Goal: Task Accomplishment & Management: Complete application form

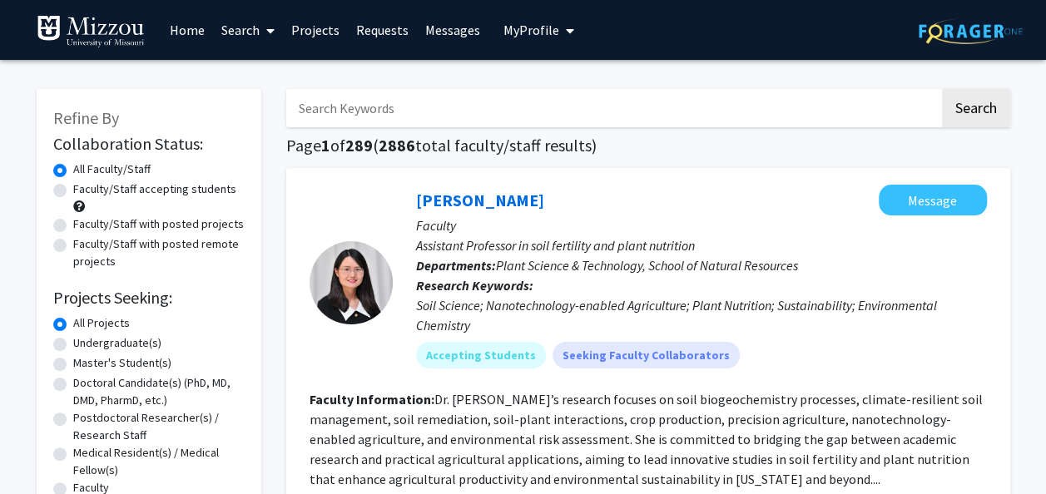
click at [514, 38] on span "My Profile" at bounding box center [531, 30] width 56 height 17
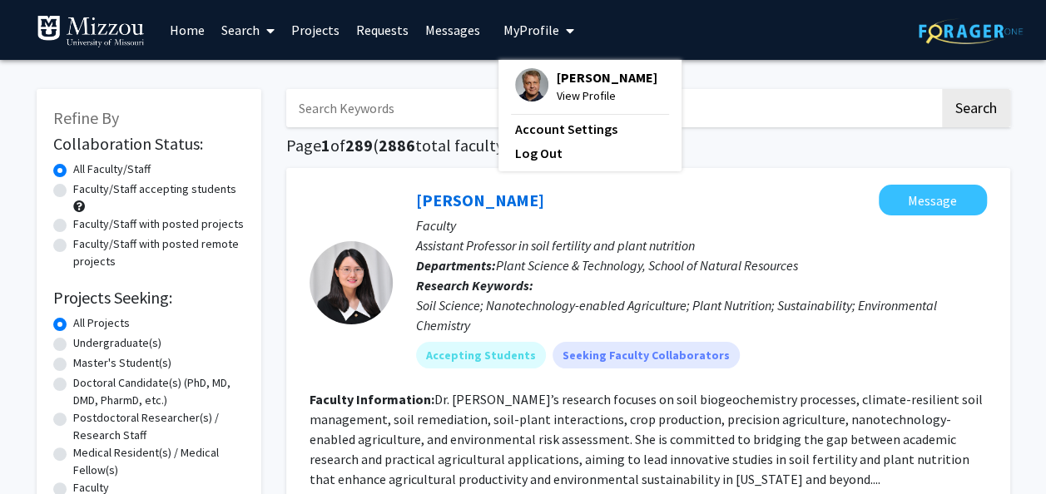
click at [526, 94] on img at bounding box center [531, 84] width 33 height 33
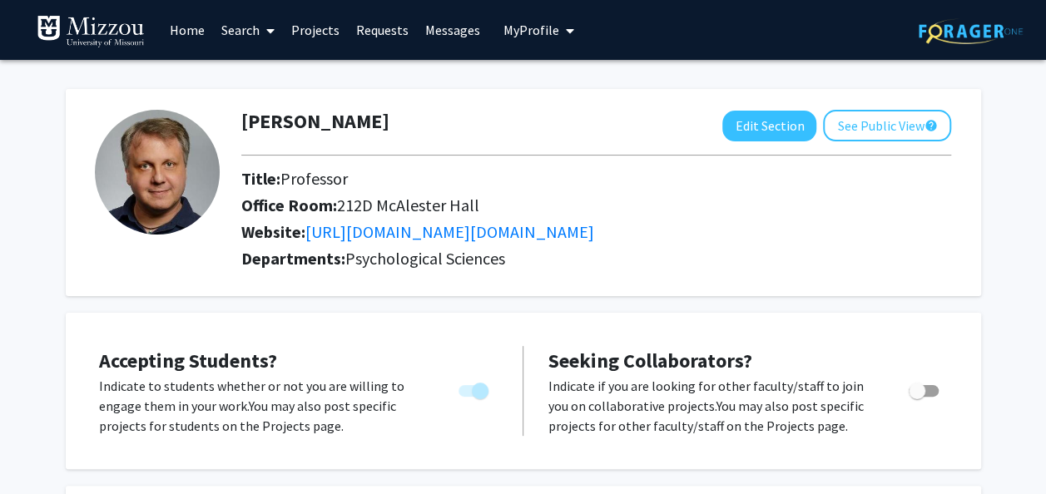
click at [475, 36] on link "Messages" at bounding box center [453, 30] width 72 height 58
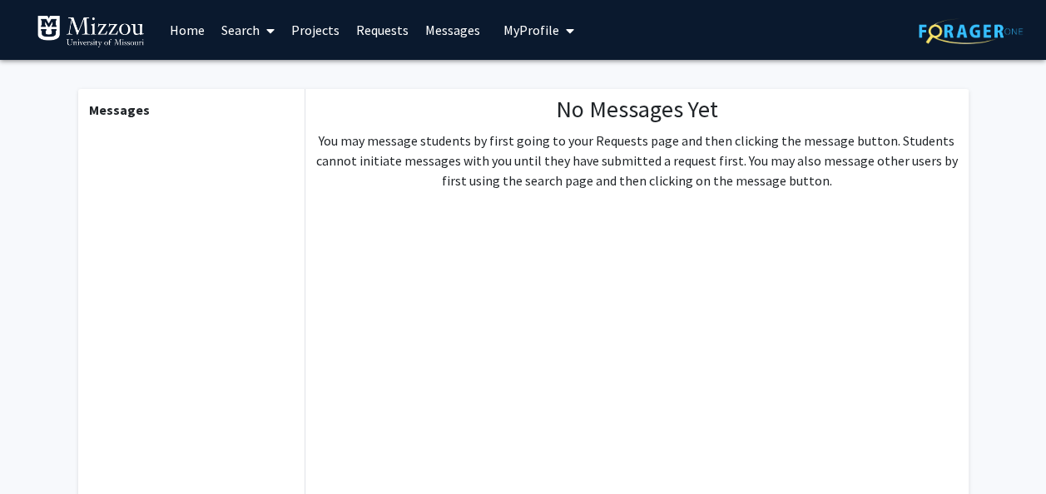
click at [382, 28] on link "Requests" at bounding box center [382, 30] width 69 height 58
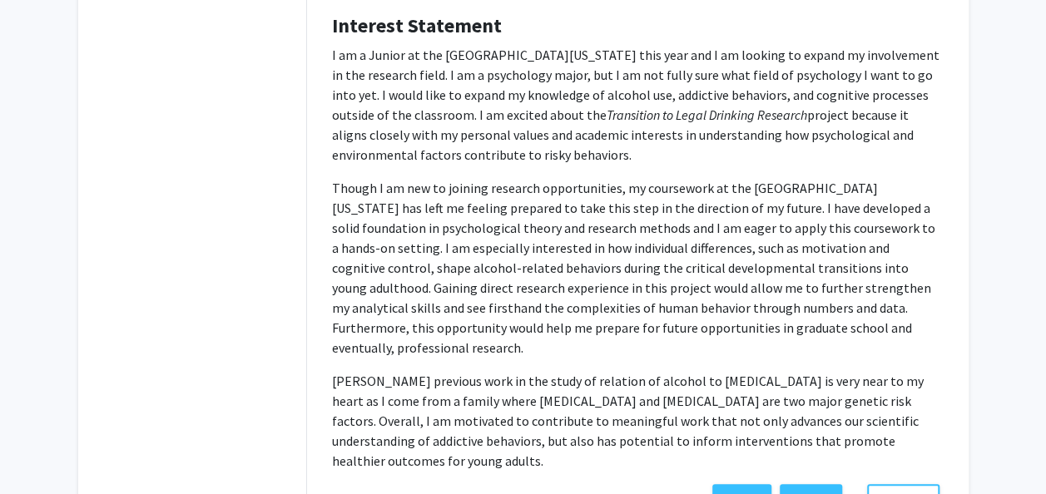
scroll to position [311, 0]
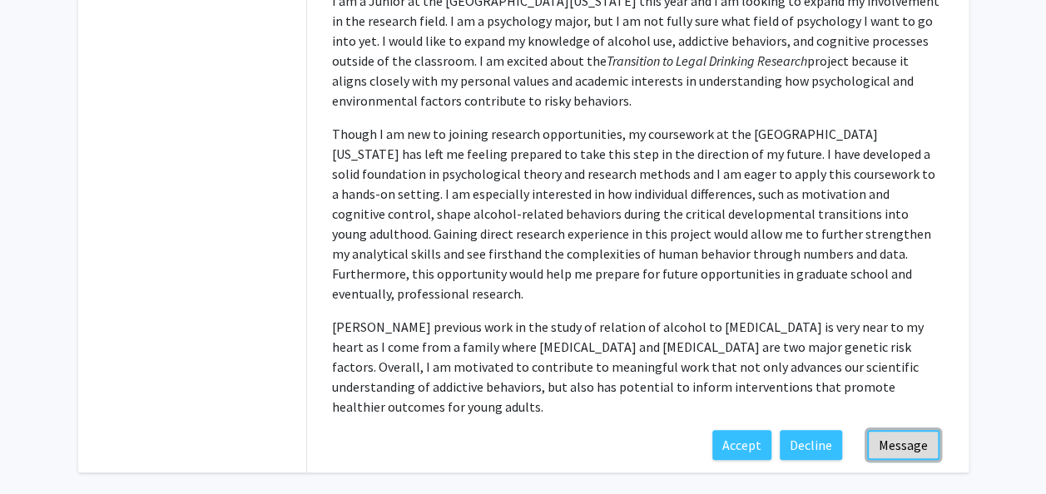
click at [910, 430] on button "Message" at bounding box center [903, 445] width 72 height 30
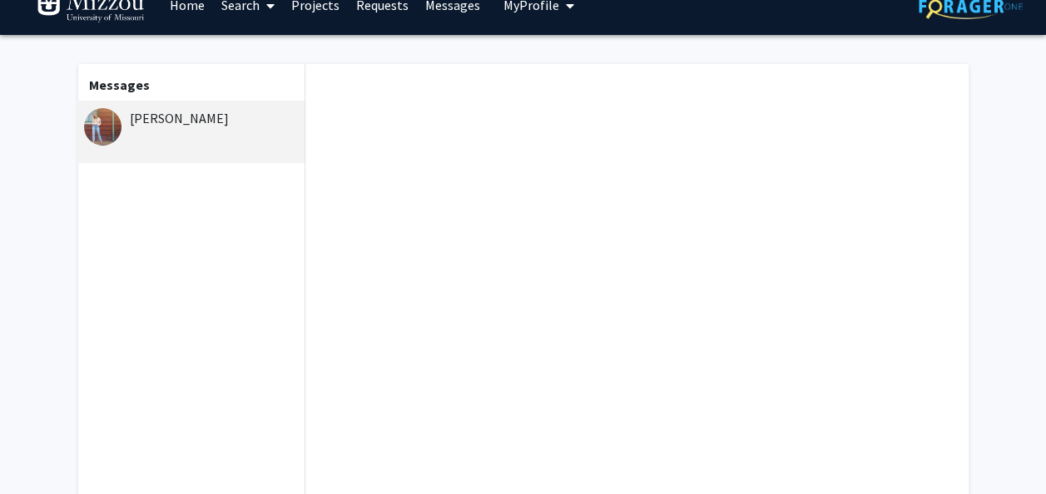
click at [158, 133] on div "[PERSON_NAME]" at bounding box center [191, 132] width 230 height 62
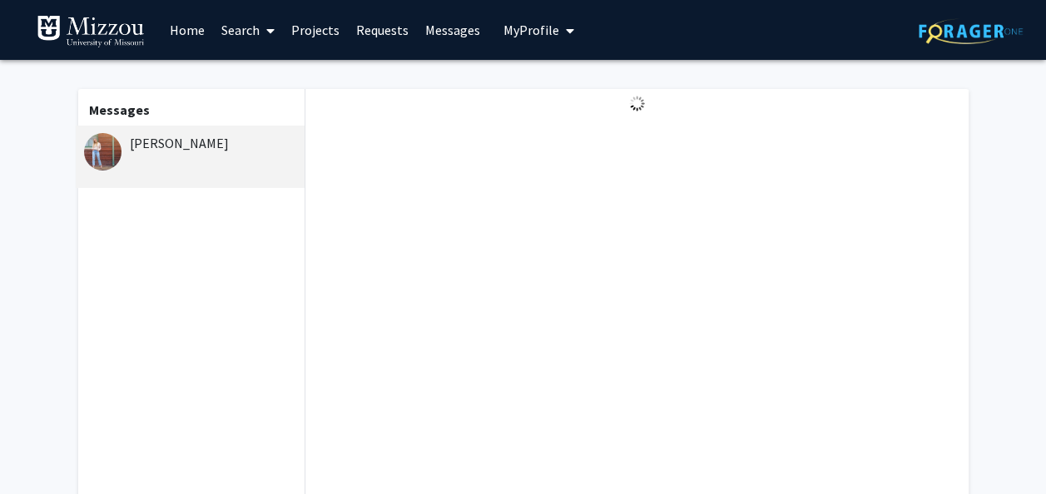
click at [383, 32] on link "Requests" at bounding box center [382, 30] width 69 height 58
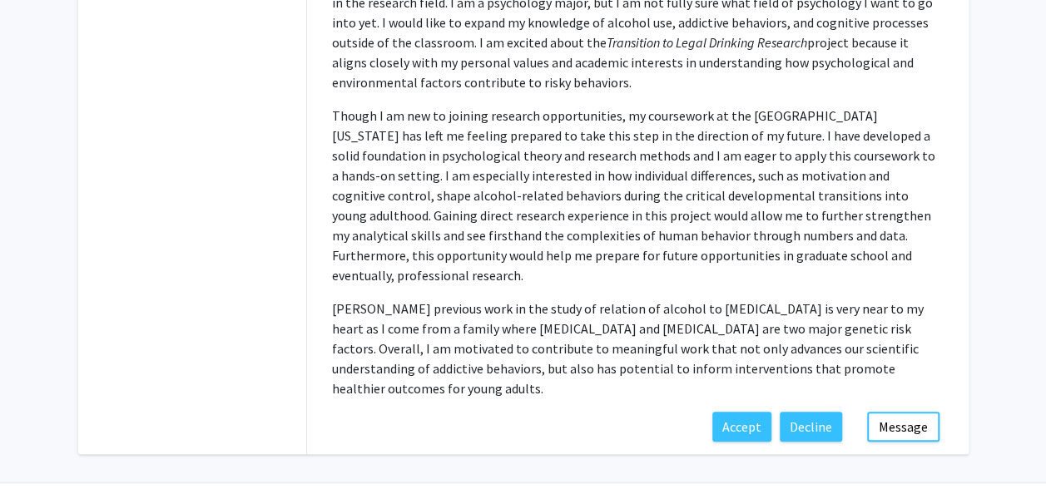
scroll to position [389, 0]
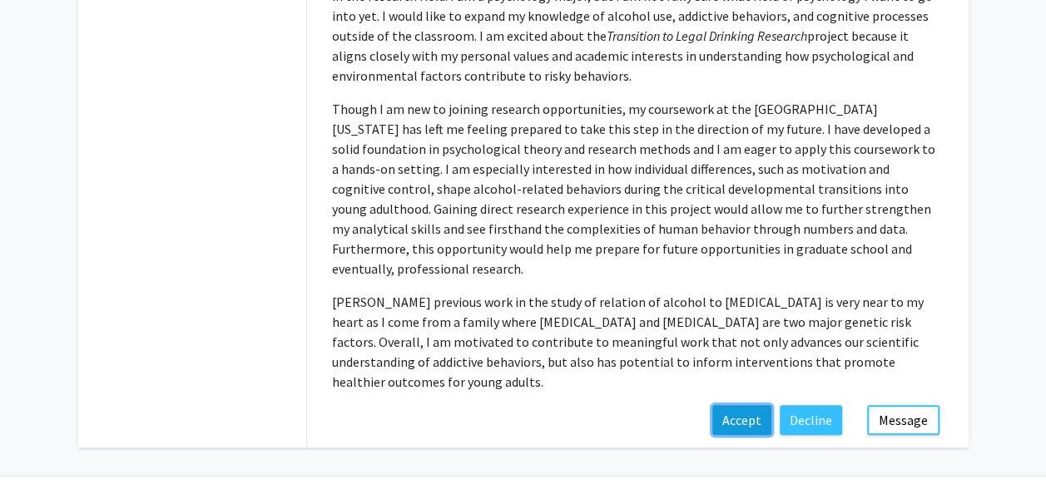
click at [746, 405] on button "Accept" at bounding box center [741, 420] width 59 height 30
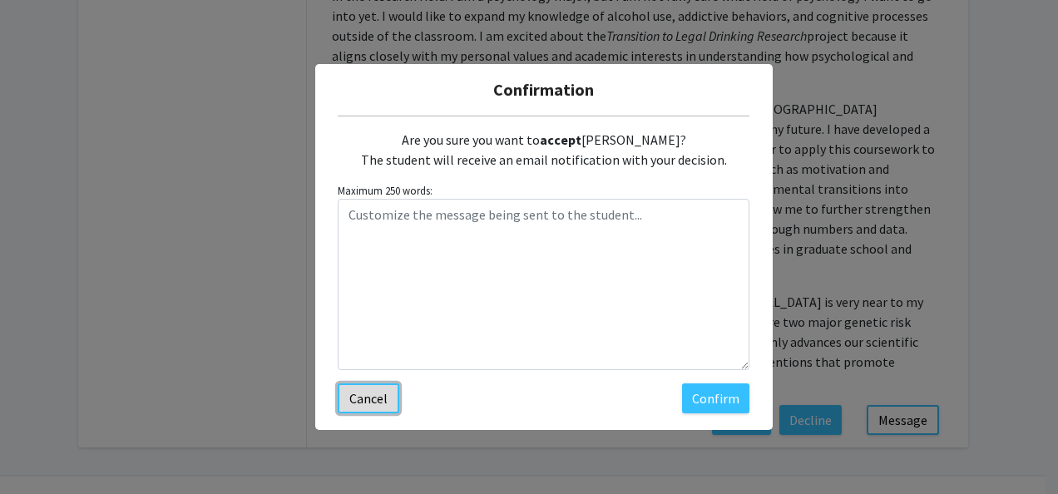
click at [384, 389] on button "Cancel" at bounding box center [369, 399] width 62 height 30
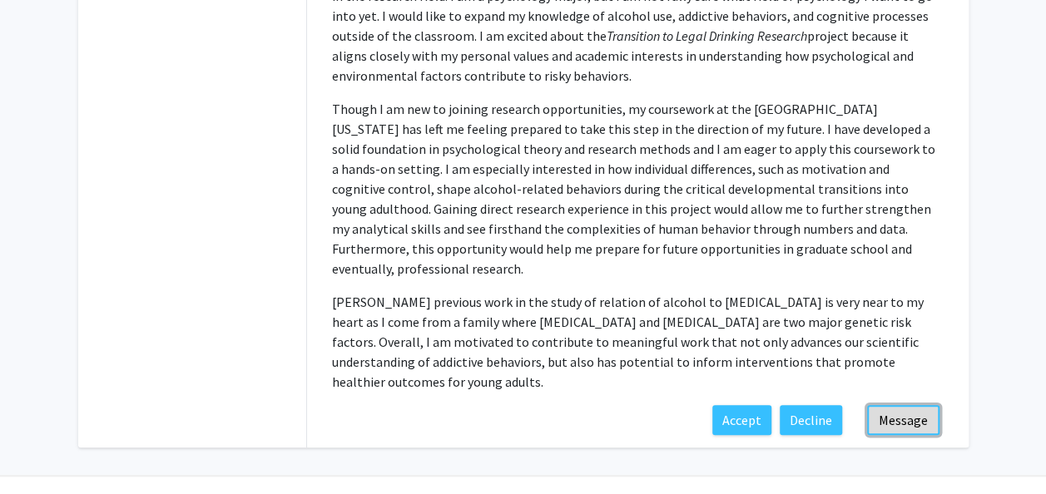
click at [885, 405] on button "Message" at bounding box center [903, 420] width 72 height 30
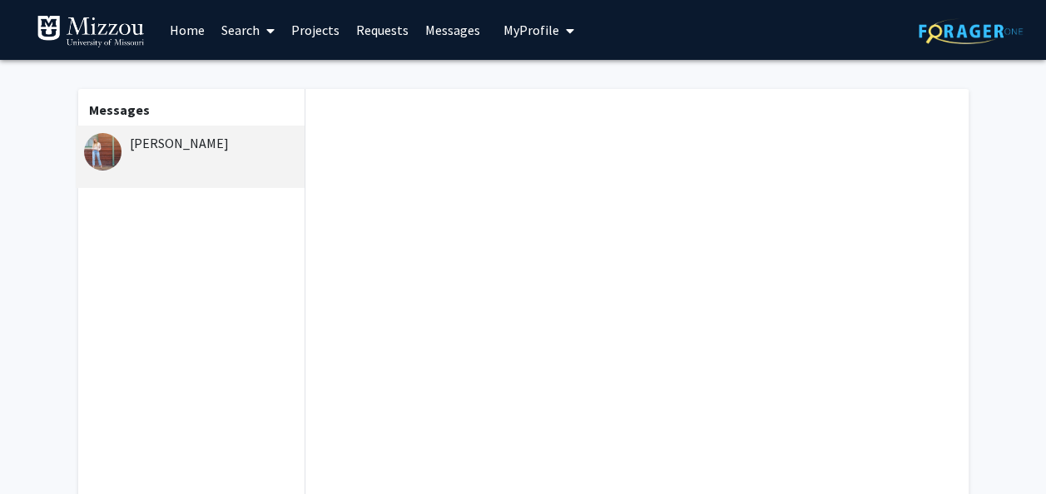
click at [242, 184] on div "[PERSON_NAME]" at bounding box center [191, 157] width 230 height 62
click at [401, 41] on link "Requests" at bounding box center [382, 30] width 69 height 58
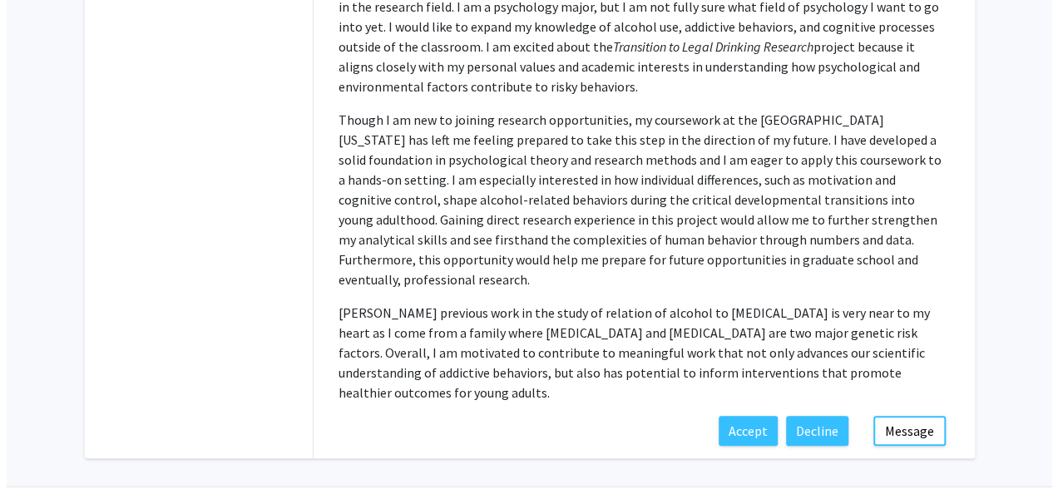
scroll to position [389, 0]
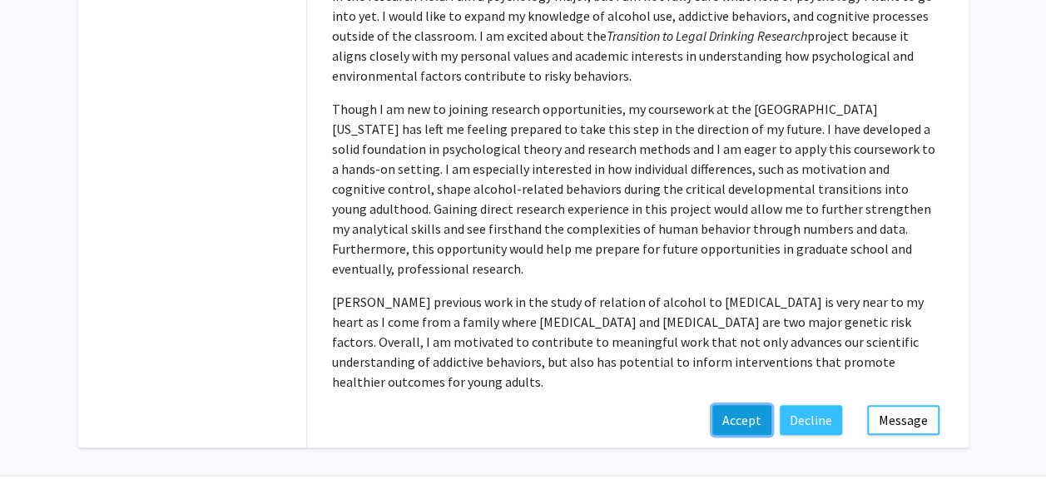
click at [742, 405] on button "Accept" at bounding box center [741, 420] width 59 height 30
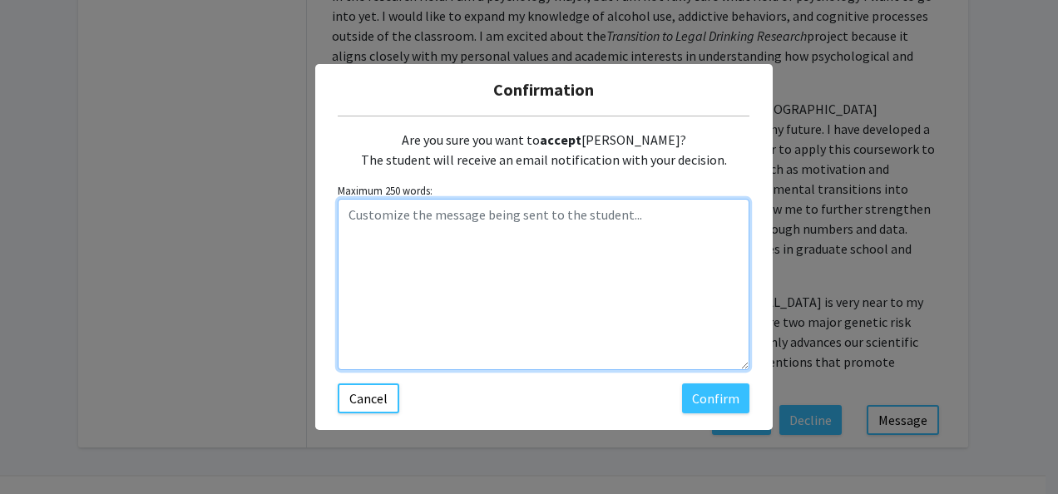
click at [591, 216] on textarea "Customize the message being sent to the student..." at bounding box center [544, 284] width 412 height 171
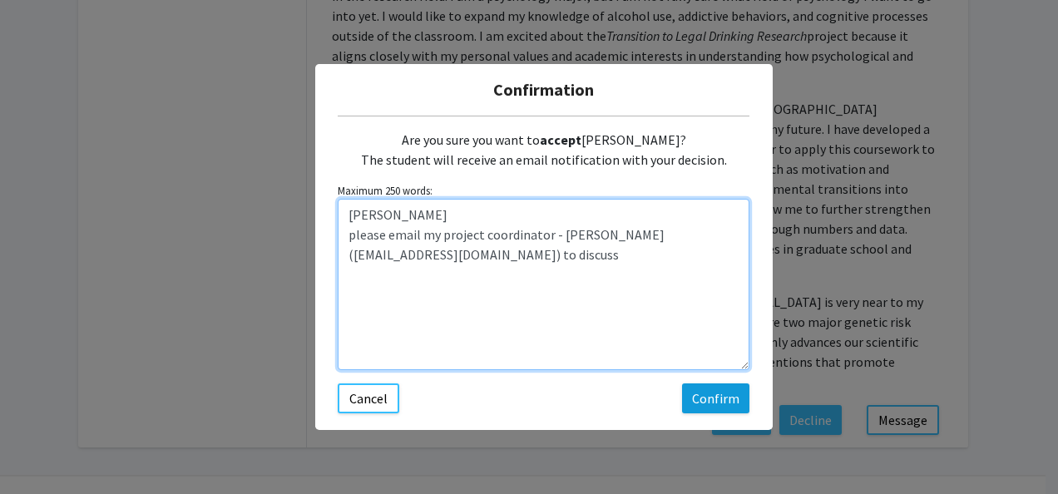
type textarea "[PERSON_NAME] please email my project coordinator - [PERSON_NAME] ([EMAIL_ADDRE…"
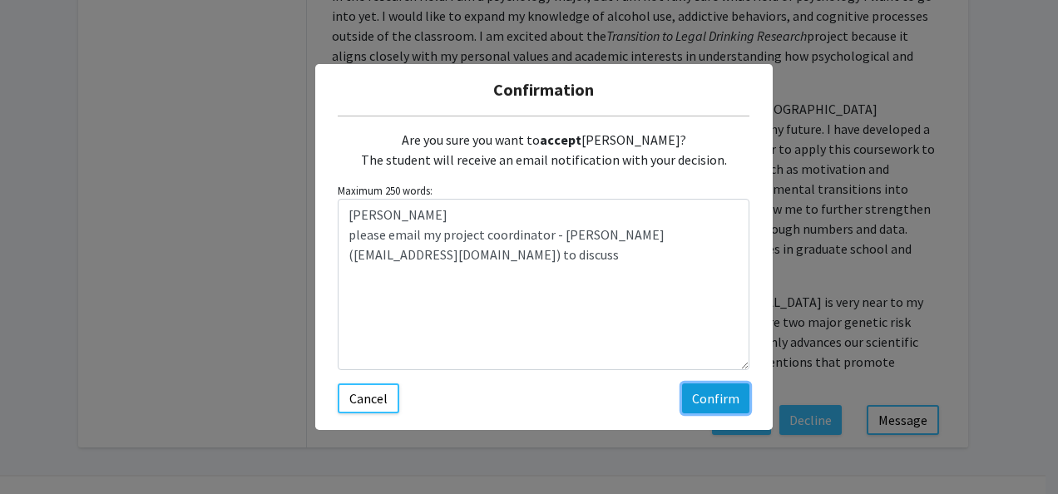
drag, startPoint x: 690, startPoint y: 393, endPoint x: 666, endPoint y: 377, distance: 29.5
click at [677, 384] on div "Are you sure you want to accept [PERSON_NAME]? The student will receive an emai…" at bounding box center [544, 265] width 412 height 298
click at [710, 389] on button "Confirm" at bounding box center [715, 399] width 67 height 30
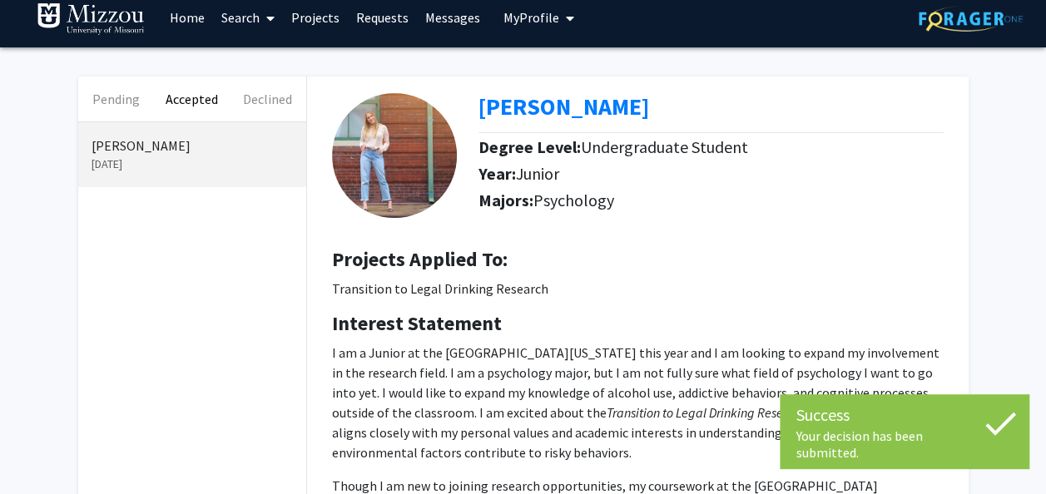
scroll to position [0, 0]
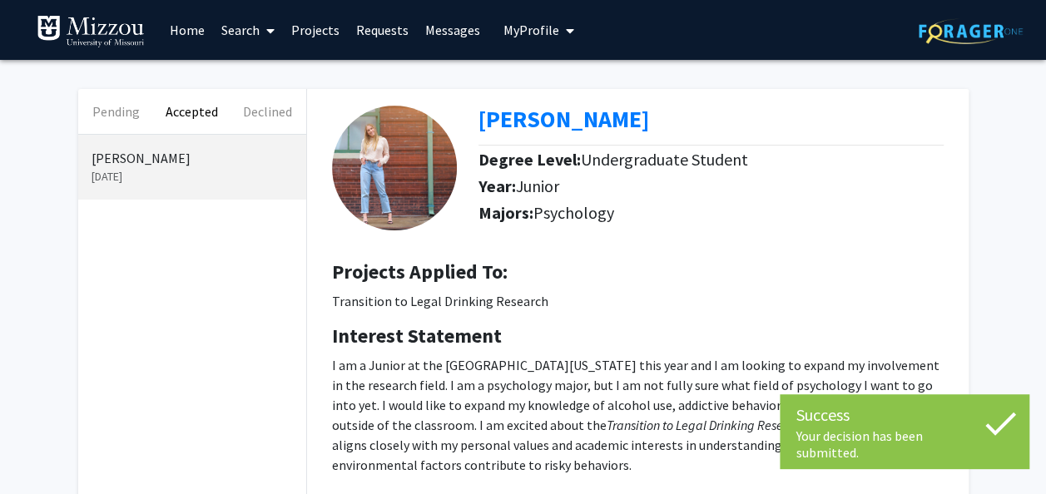
click at [401, 22] on link "Requests" at bounding box center [382, 30] width 69 height 58
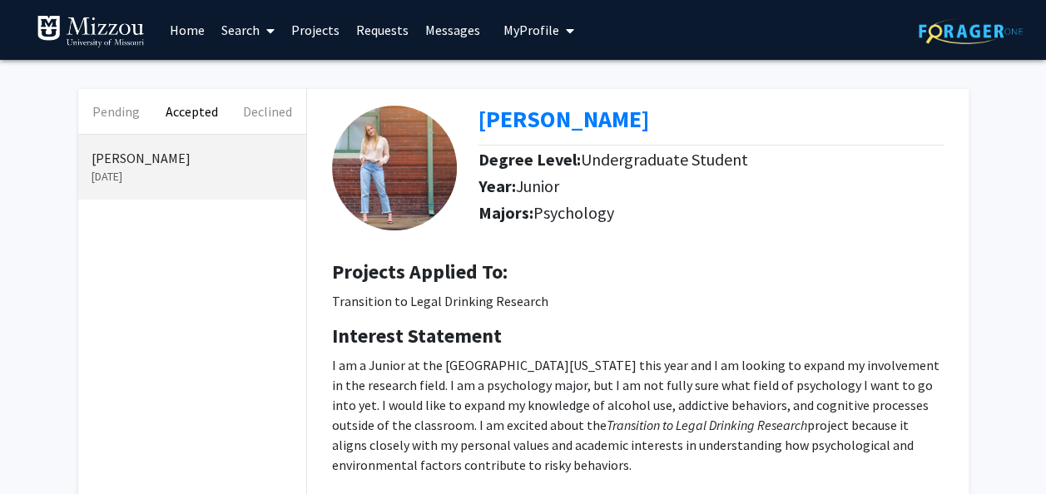
click at [520, 37] on span "My Profile" at bounding box center [531, 30] width 56 height 17
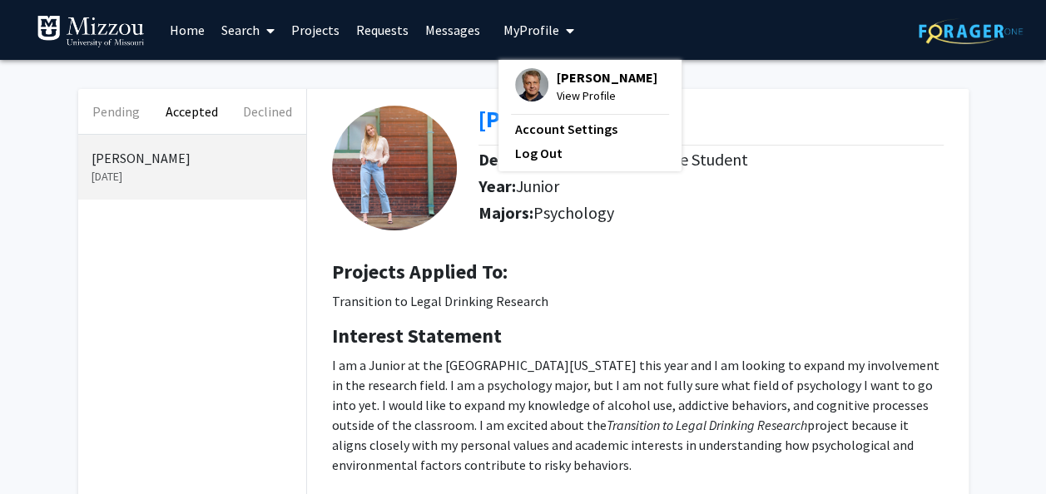
click at [481, 35] on link "Messages" at bounding box center [453, 30] width 72 height 58
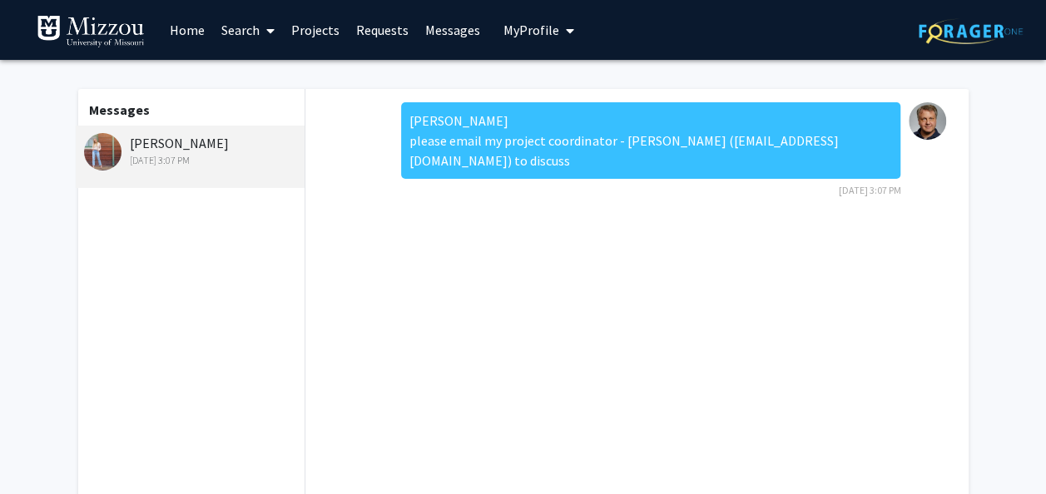
click at [503, 38] on span "My Profile" at bounding box center [531, 30] width 56 height 17
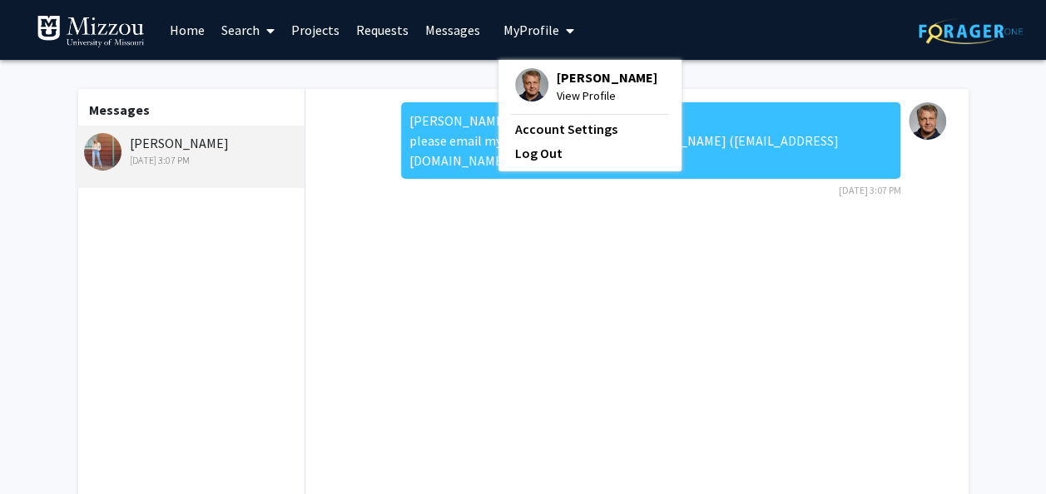
click at [526, 75] on img at bounding box center [531, 84] width 33 height 33
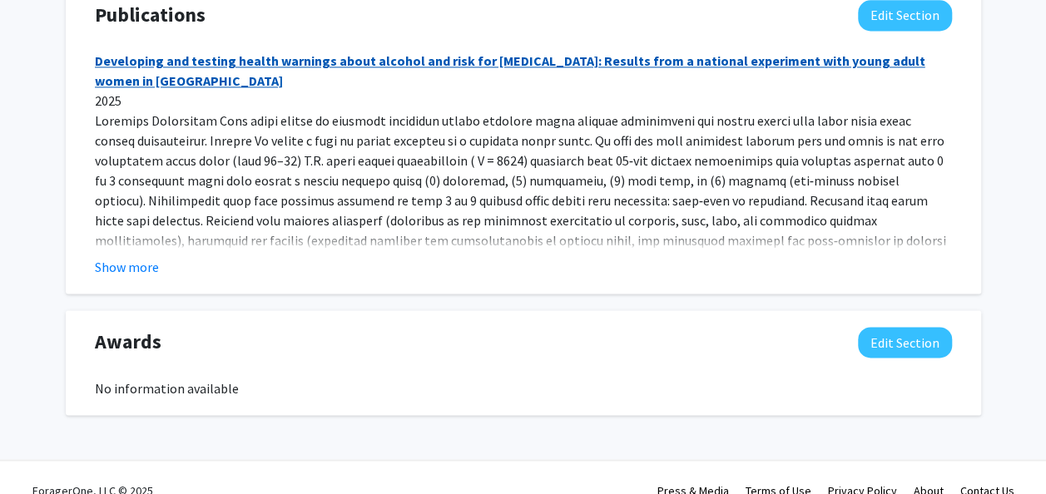
scroll to position [1163, 0]
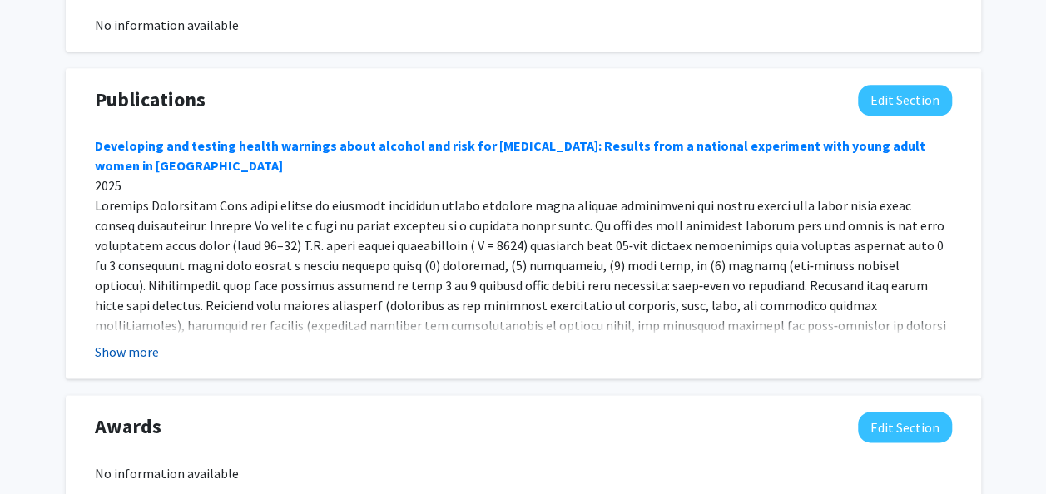
click at [135, 349] on button "Show more" at bounding box center [127, 352] width 64 height 20
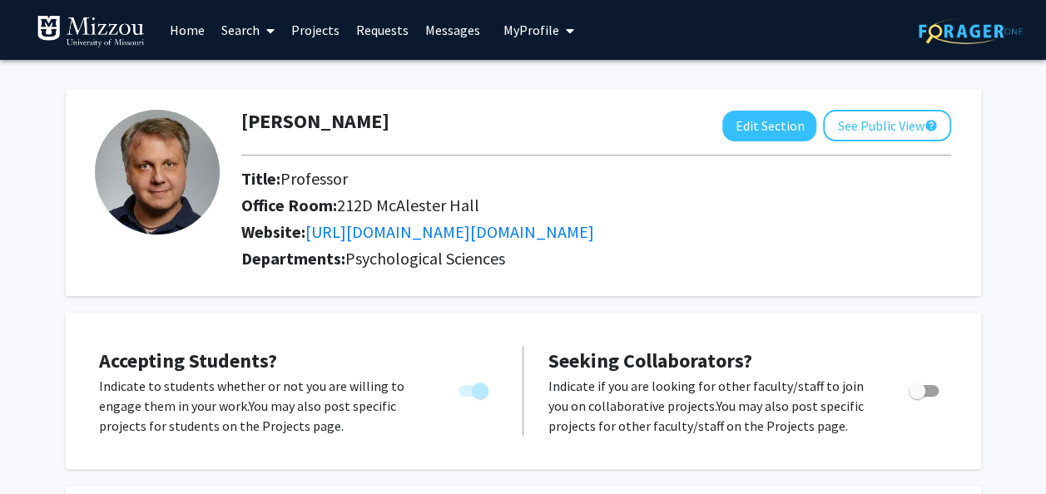
scroll to position [0, 0]
click at [385, 43] on link "Requests" at bounding box center [382, 30] width 69 height 58
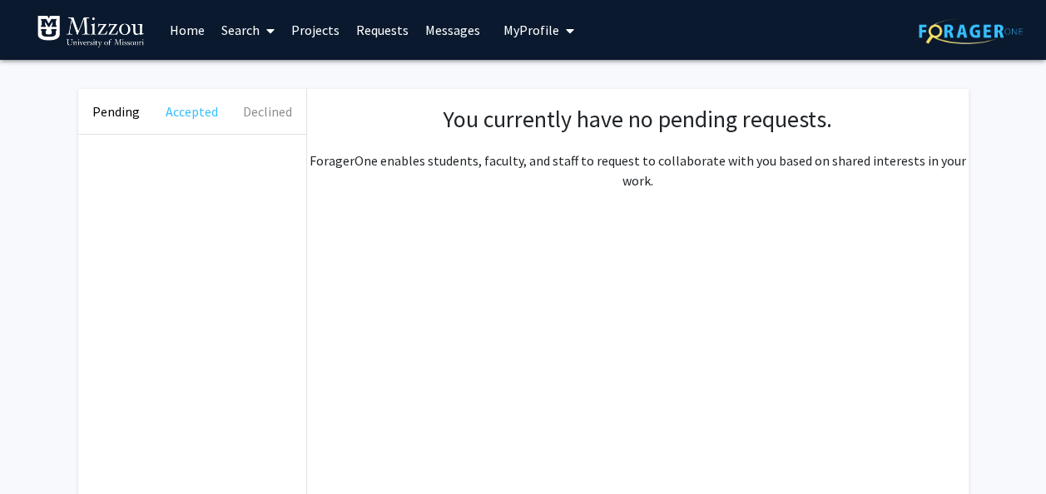
click at [196, 126] on button "Accepted" at bounding box center [192, 111] width 76 height 45
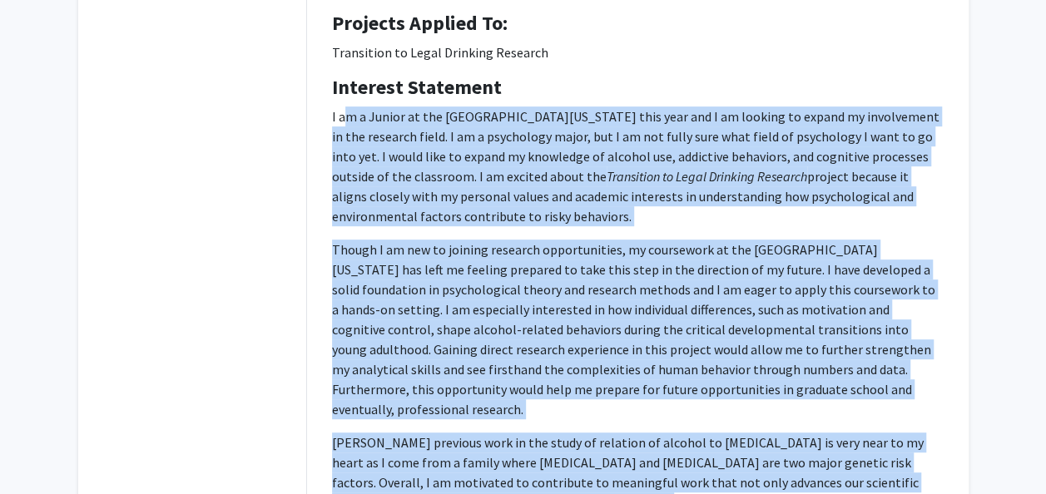
scroll to position [389, 0]
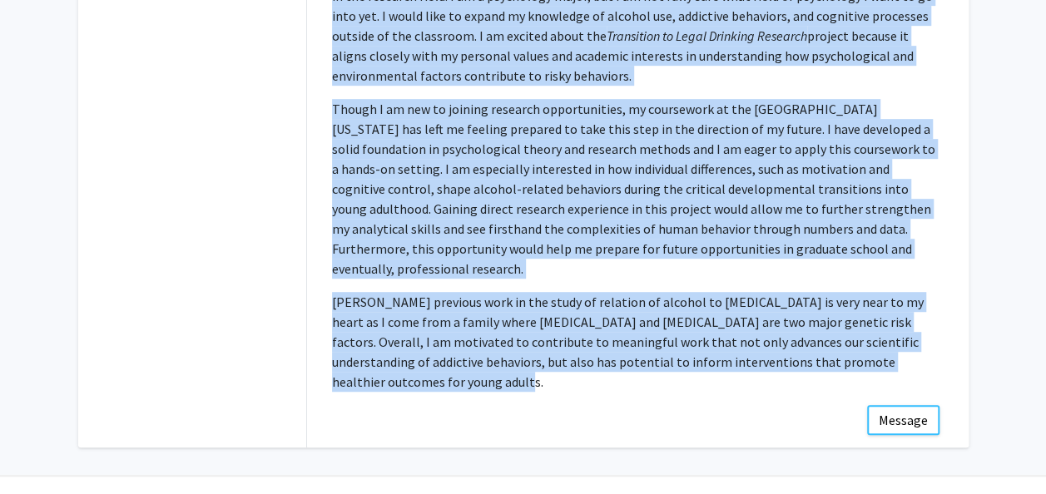
drag, startPoint x: 342, startPoint y: 116, endPoint x: 957, endPoint y: 350, distance: 658.0
click at [957, 350] on div "[PERSON_NAME] Degree Level: Undergraduate Student Year: [PERSON_NAME]: Psycholo…" at bounding box center [637, 52] width 661 height 705
copy p "l i Dolors am con Adipiscing el Seddoeiu temp inci utl E do magnaal en admini v…"
